Goal: Task Accomplishment & Management: Use online tool/utility

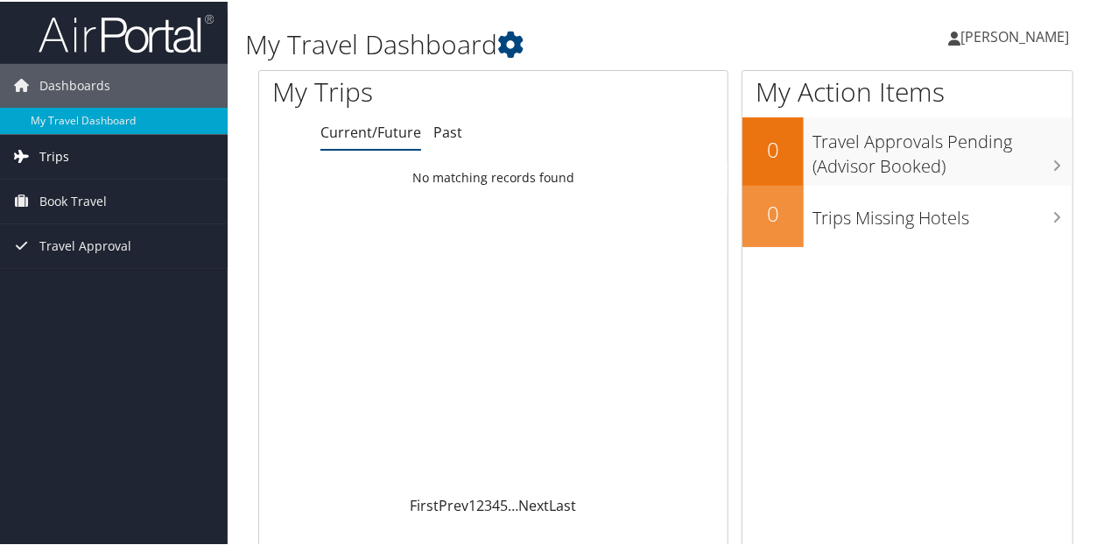
click at [88, 143] on link "Trips" at bounding box center [114, 155] width 228 height 44
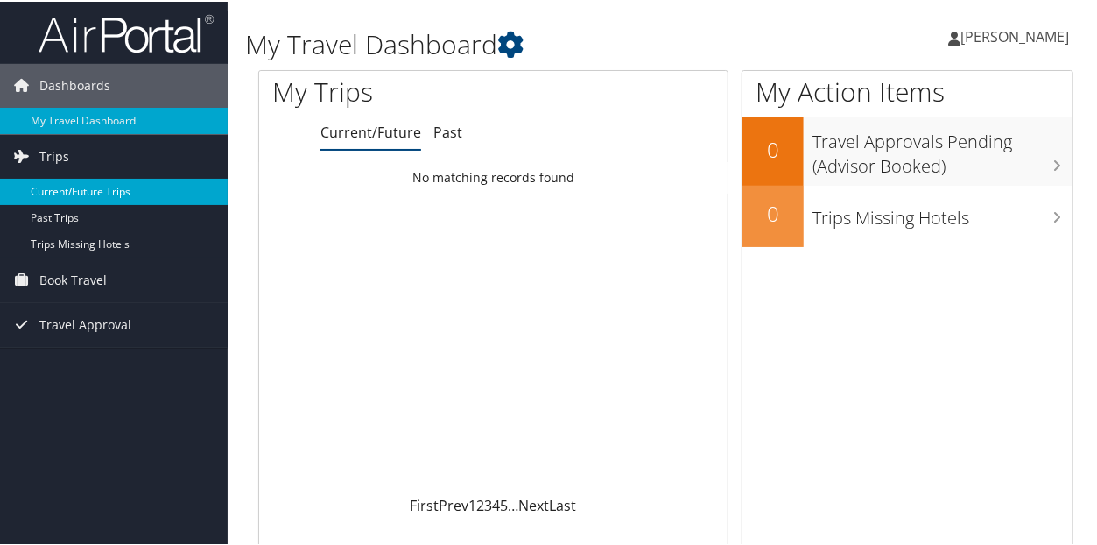
click at [86, 191] on link "Current/Future Trips" at bounding box center [114, 190] width 228 height 26
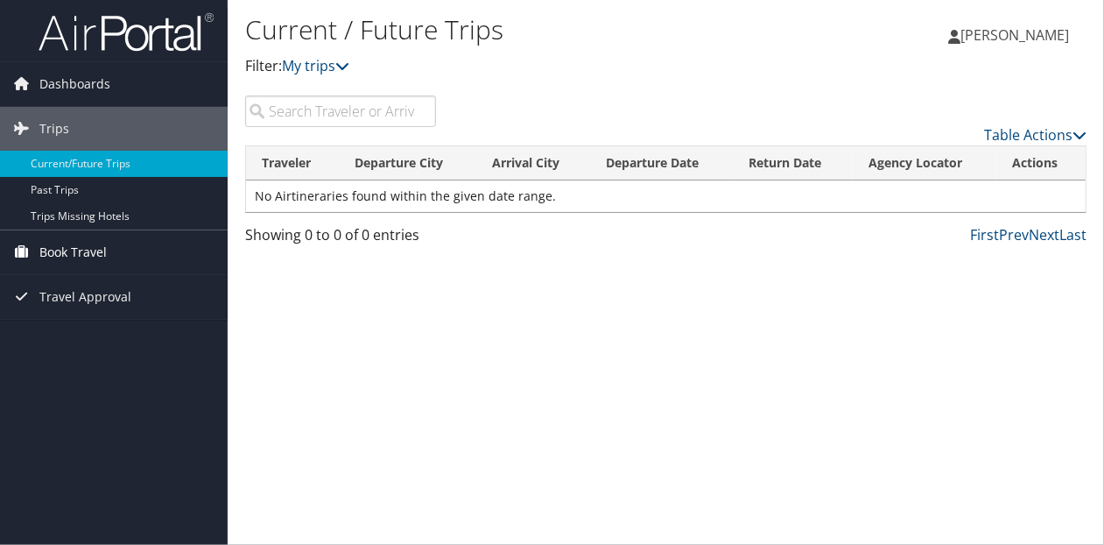
click at [108, 249] on link "Book Travel" at bounding box center [114, 252] width 228 height 44
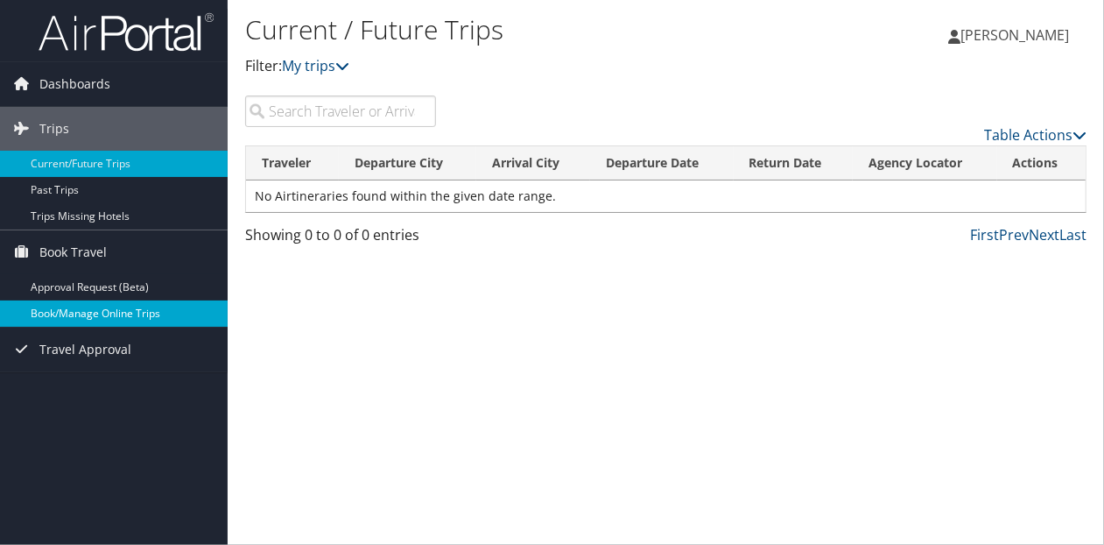
click at [92, 311] on link "Book/Manage Online Trips" at bounding box center [114, 313] width 228 height 26
